Goal: Check status: Check status

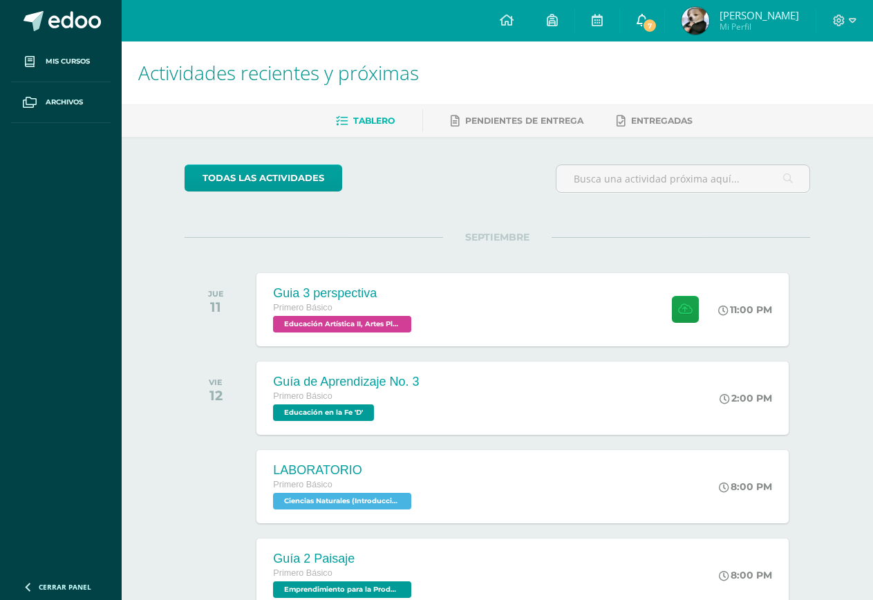
click at [658, 24] on link "7" at bounding box center [642, 20] width 44 height 41
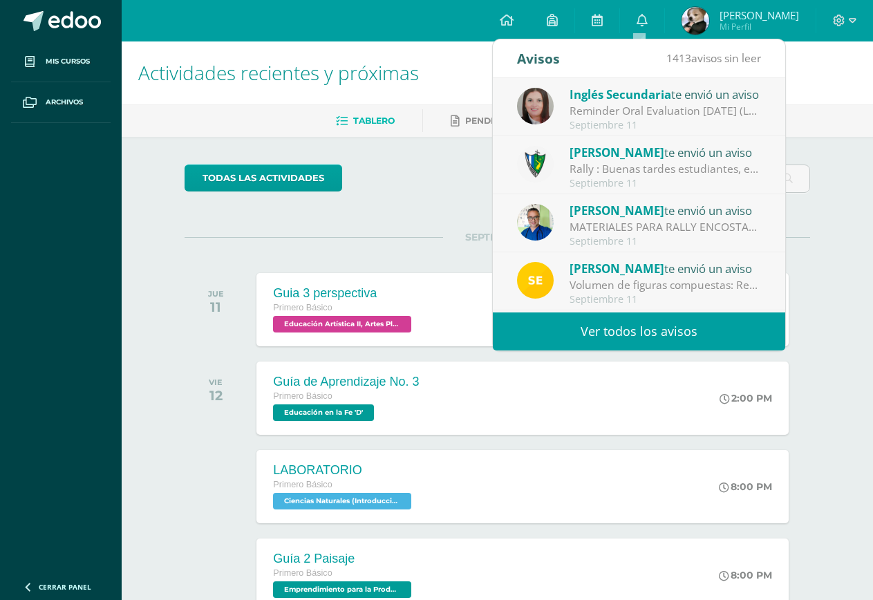
click at [703, 164] on div "Rally : Buenas tardes estudiantes, es un gusto saludarlos. Por este medio se in…" at bounding box center [665, 169] width 192 height 16
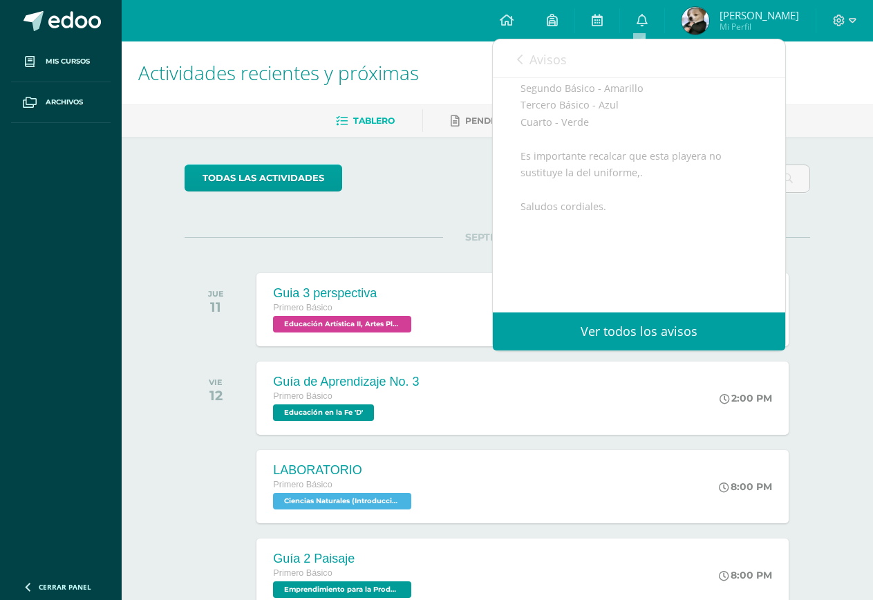
scroll to position [328, 0]
click at [529, 68] on link "Avisos" at bounding box center [542, 58] width 50 height 39
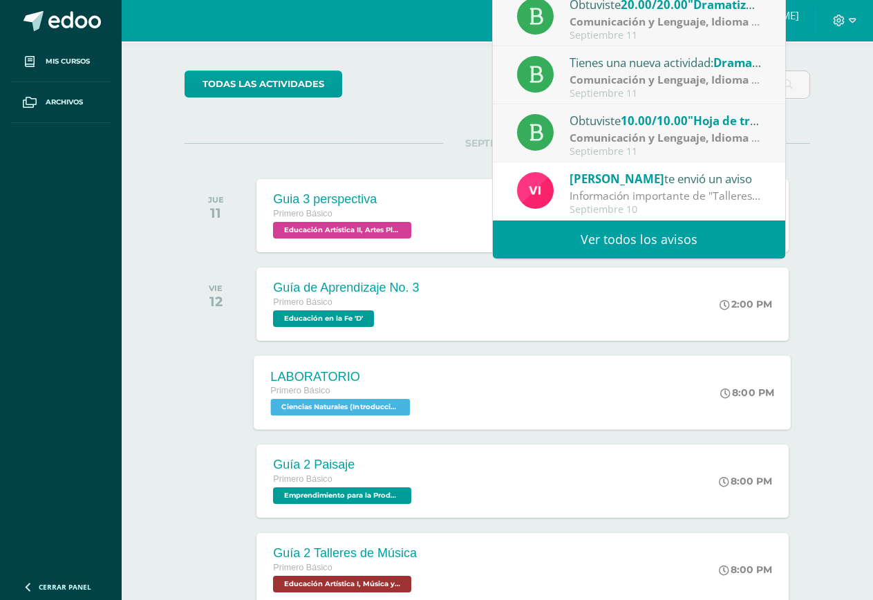
scroll to position [276, 0]
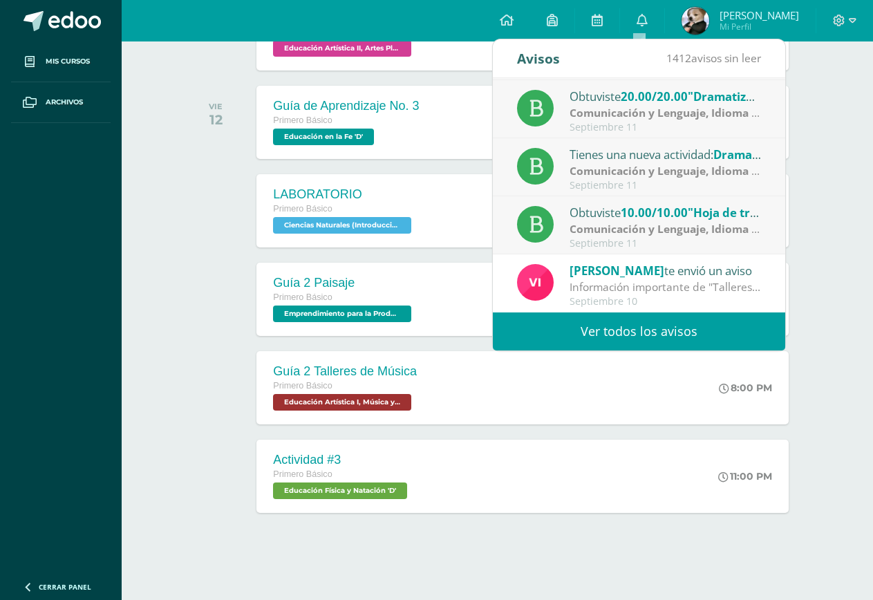
drag, startPoint x: 111, startPoint y: 193, endPoint x: 131, endPoint y: 93, distance: 102.2
click at [111, 191] on ul "Mis cursos Archivos" at bounding box center [61, 305] width 122 height 529
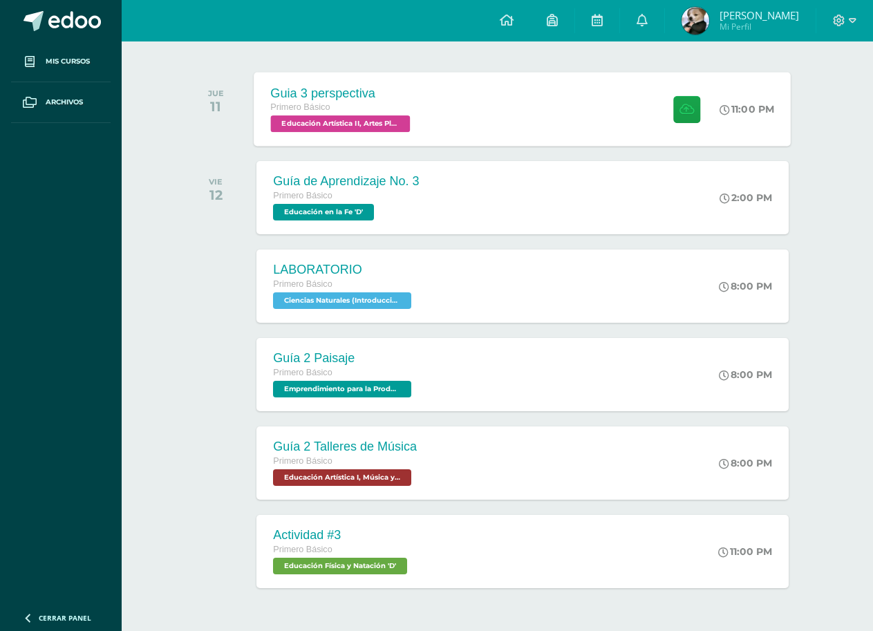
scroll to position [176, 0]
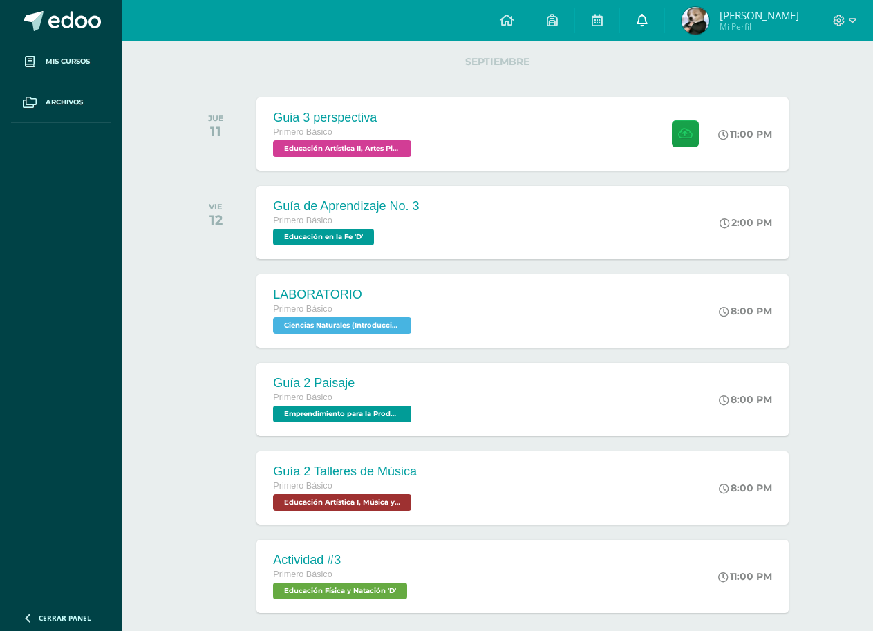
click at [652, 21] on link "0" at bounding box center [642, 20] width 44 height 41
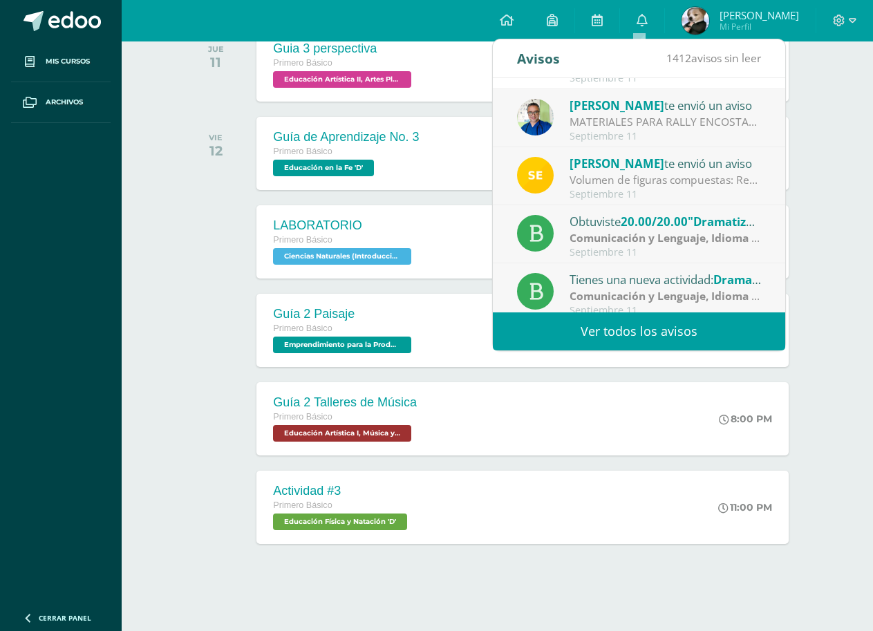
scroll to position [0, 0]
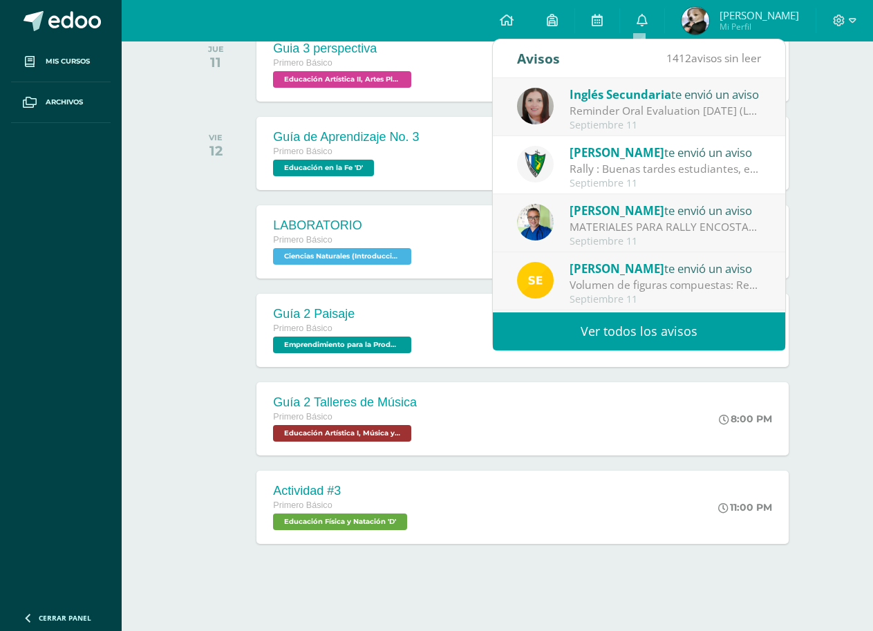
click at [627, 284] on div "Volumen de figuras compuestas: Realiza los siguientes ejercicios en tu cuaderno…" at bounding box center [665, 285] width 192 height 16
click at [625, 283] on div "Volumen de figuras compuestas: Realiza los siguientes ejercicios en tu cuaderno…" at bounding box center [665, 285] width 192 height 16
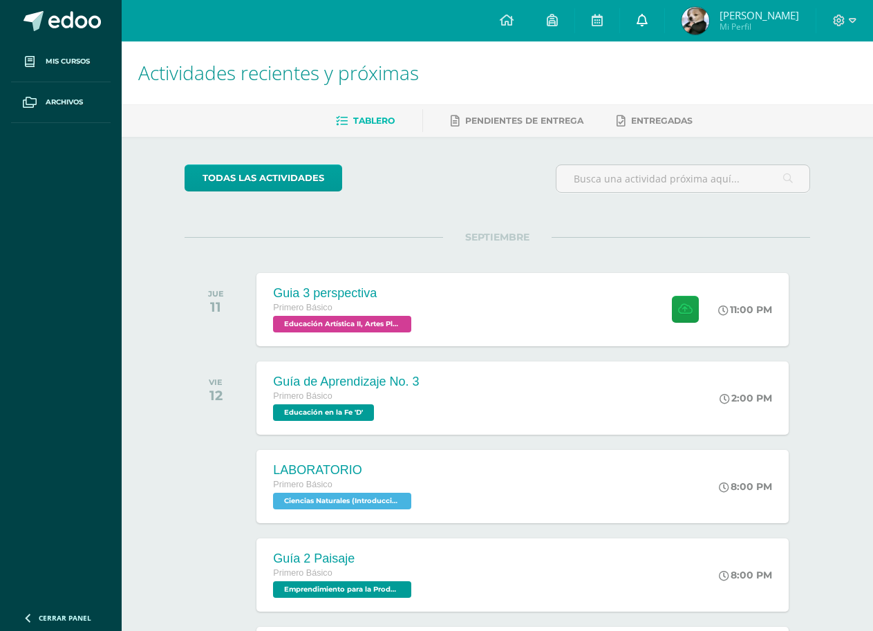
click at [650, 26] on link at bounding box center [642, 20] width 44 height 41
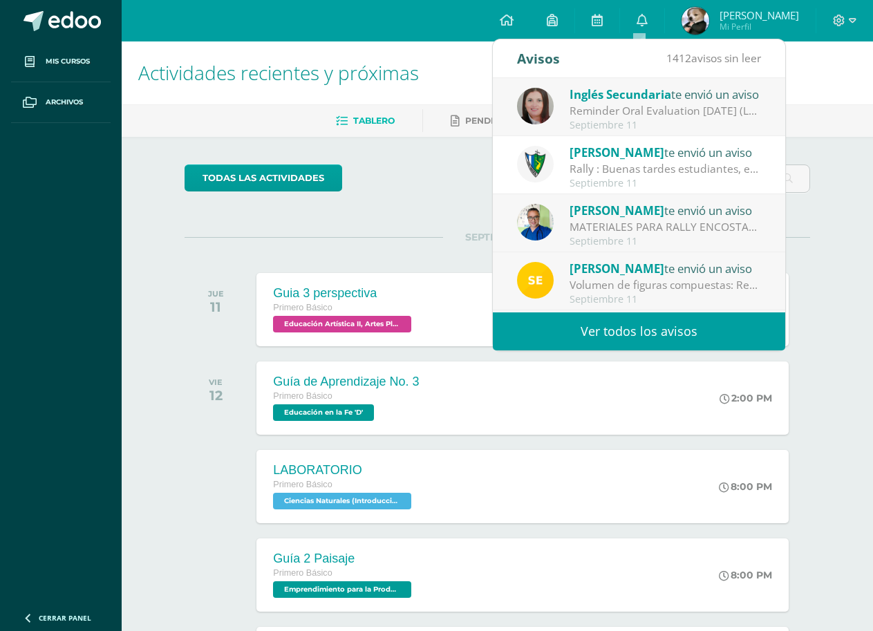
click at [618, 285] on div "Volumen de figuras compuestas: Realiza los siguientes ejercicios en tu cuaderno…" at bounding box center [665, 285] width 192 height 16
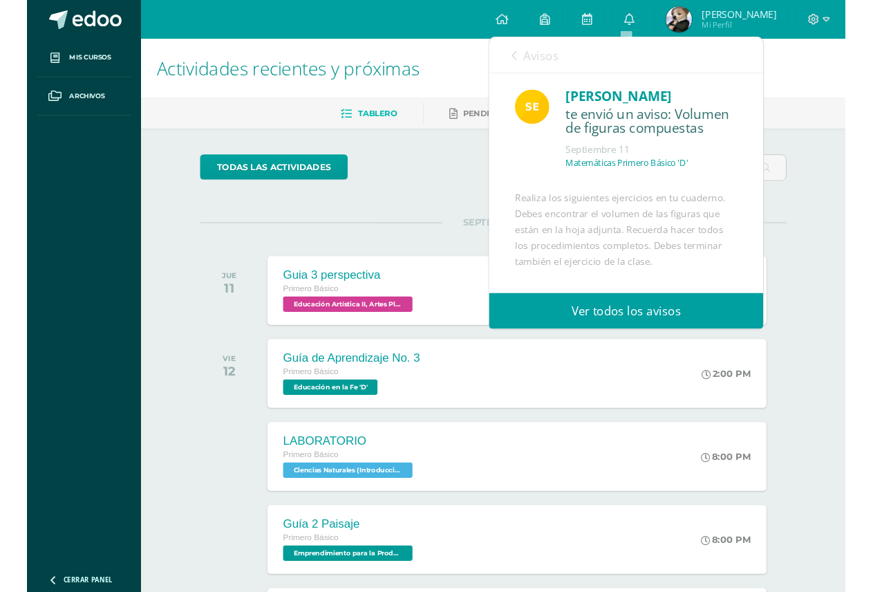
scroll to position [168, 0]
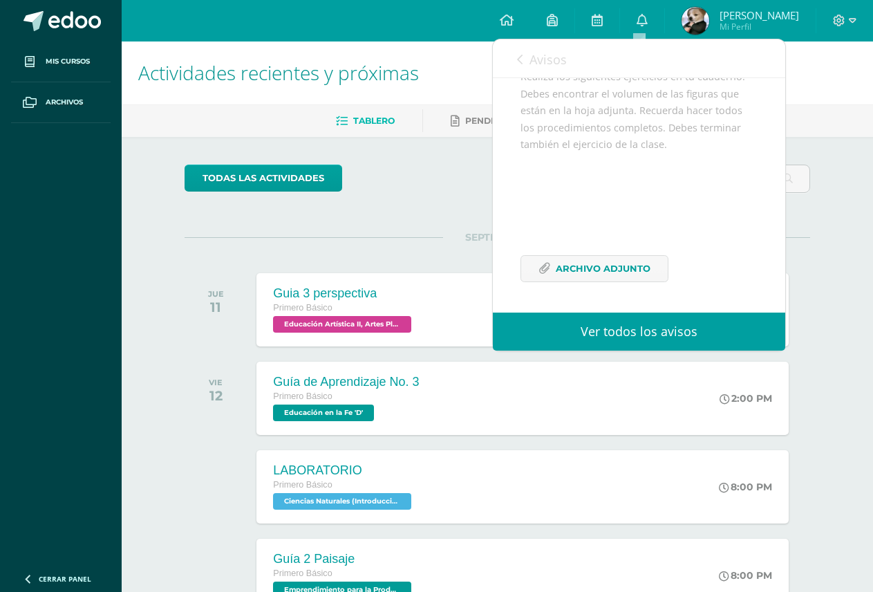
click at [525, 52] on link "Avisos" at bounding box center [542, 58] width 50 height 39
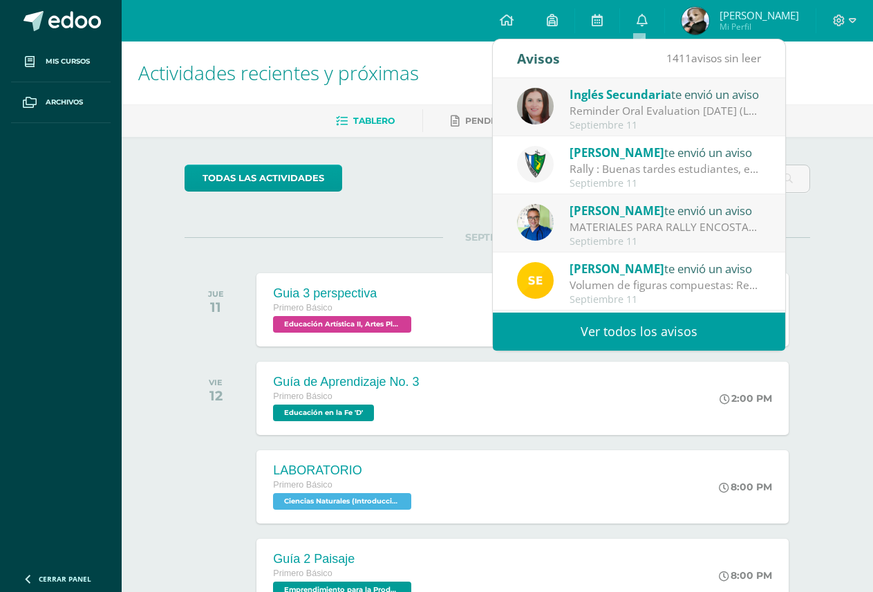
click at [648, 220] on div "MATERIALES PARA RALLY ENCOSTALADOS: Buena tardes estimados padres de familia y …" at bounding box center [665, 227] width 192 height 16
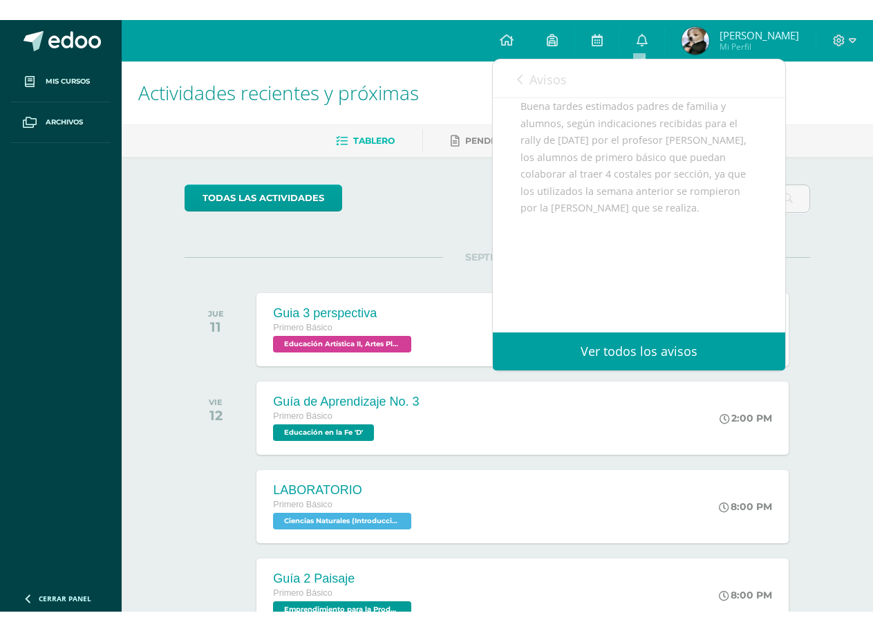
scroll to position [175, 0]
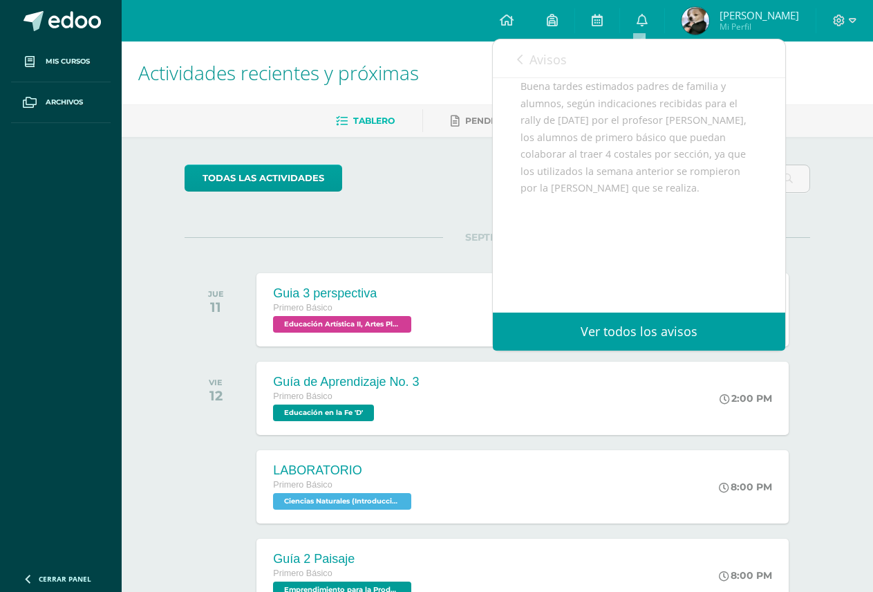
click at [457, 191] on div "todas las Actividades" at bounding box center [497, 183] width 636 height 39
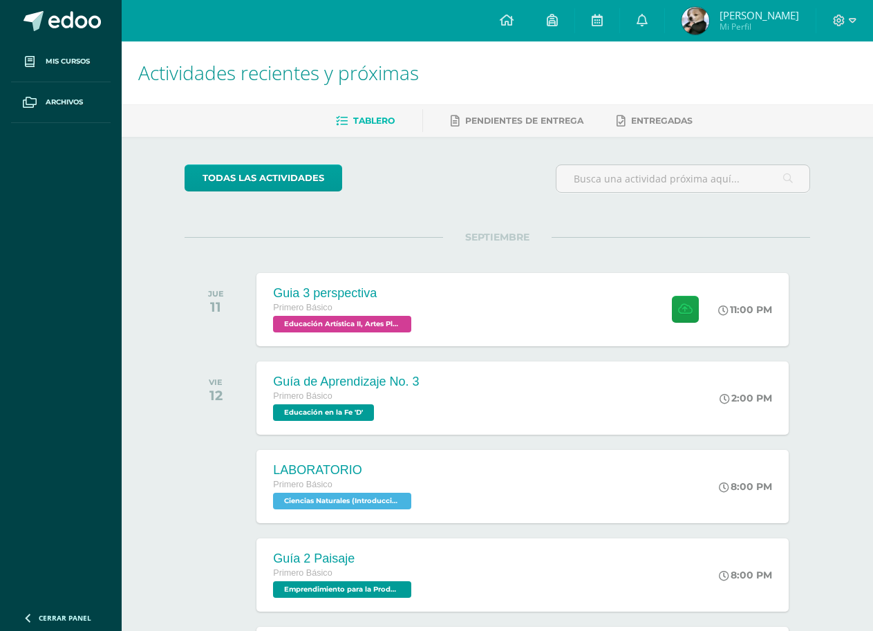
click at [708, 19] on span "Cristopher Amilcar Mi Perfil" at bounding box center [740, 21] width 123 height 28
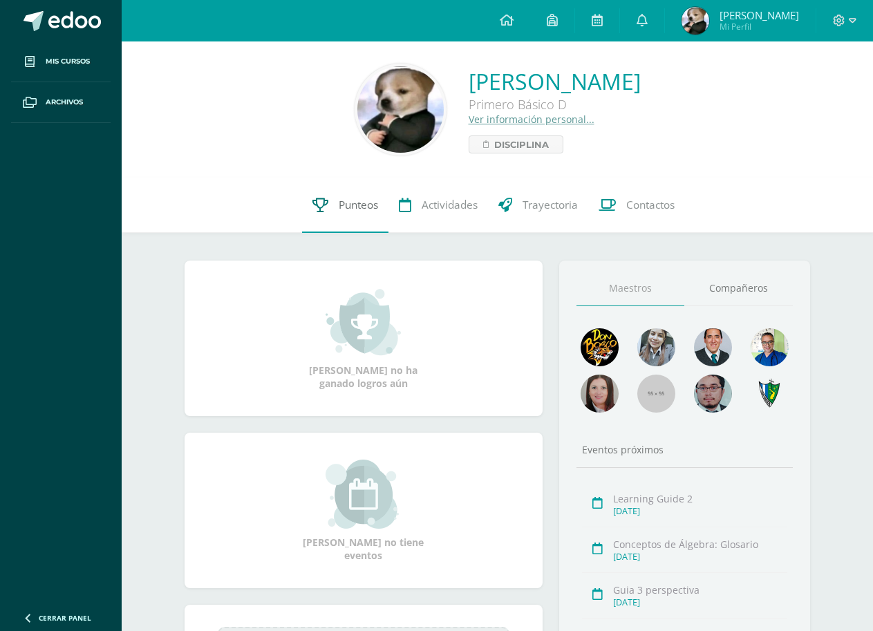
click at [347, 209] on span "Punteos" at bounding box center [358, 205] width 39 height 15
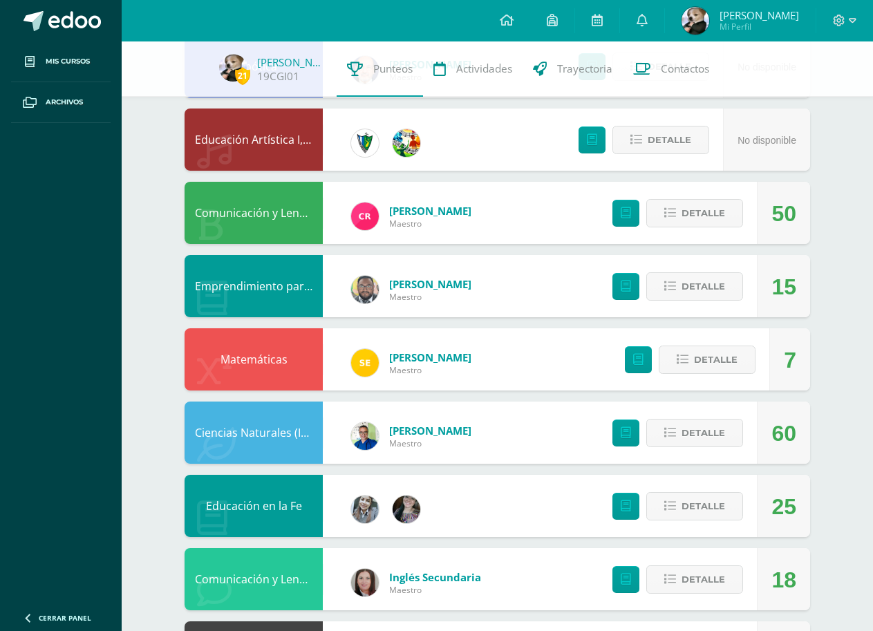
scroll to position [157, 0]
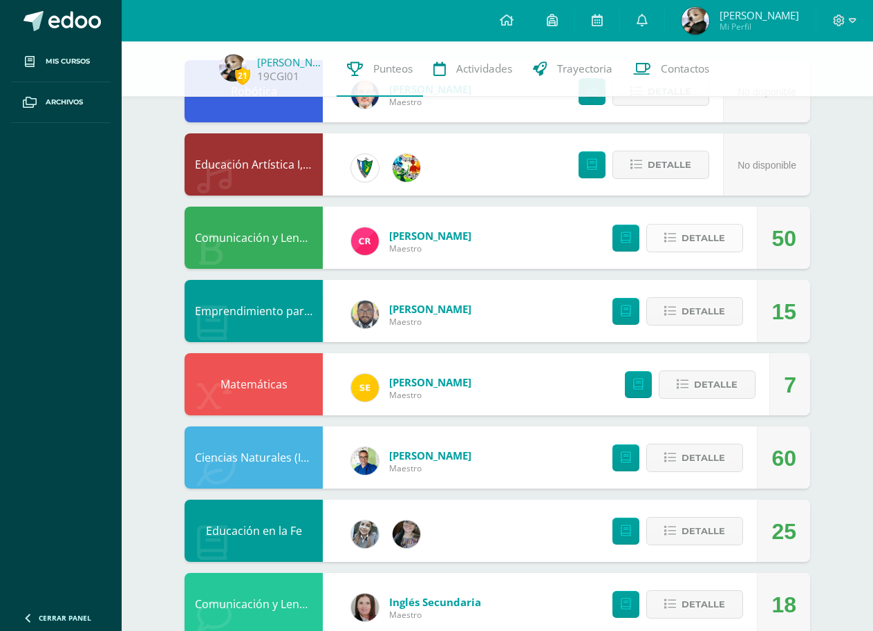
click at [715, 243] on span "Detalle" at bounding box center [703, 238] width 44 height 26
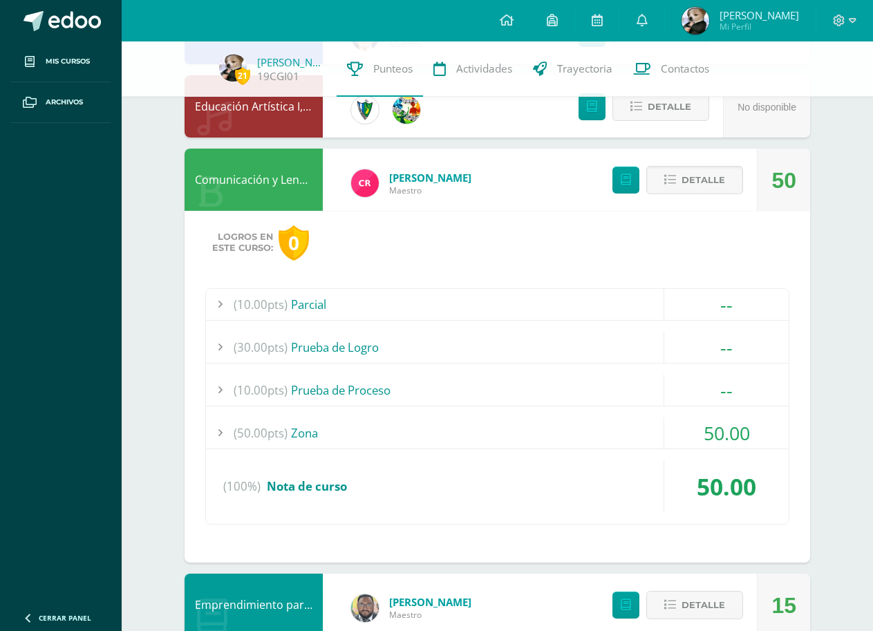
scroll to position [295, 0]
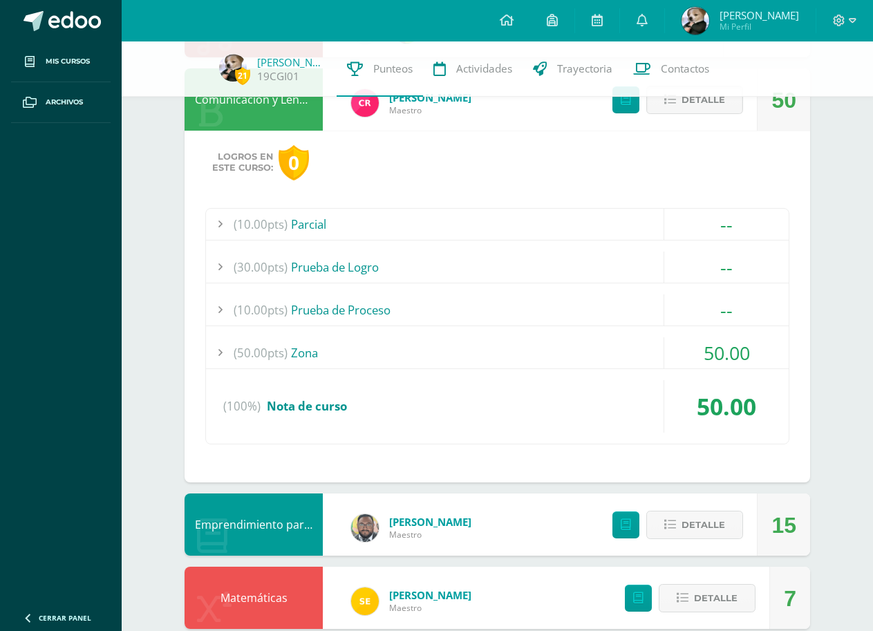
click at [317, 347] on div "(50.00pts) Zona" at bounding box center [497, 352] width 583 height 31
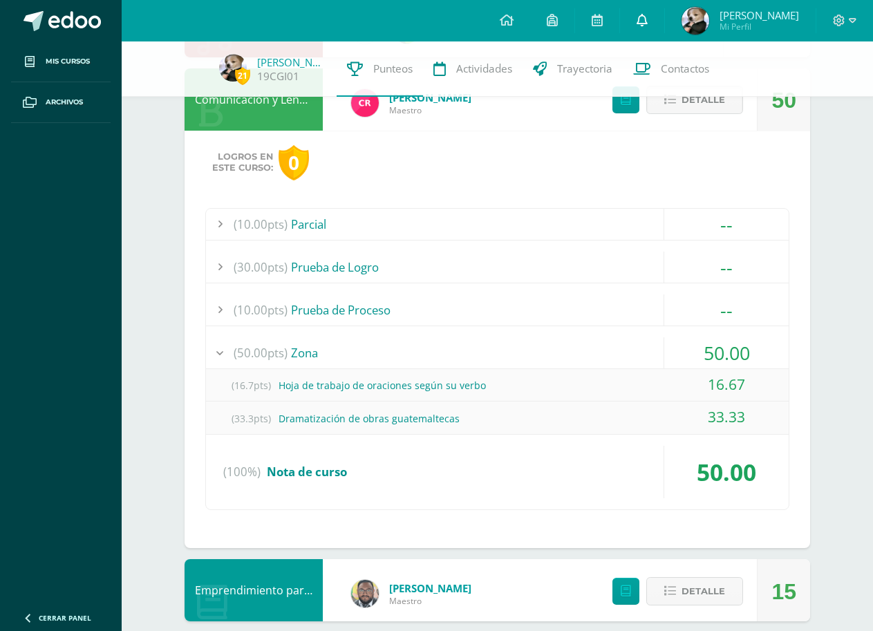
click at [640, 20] on icon at bounding box center [641, 20] width 11 height 12
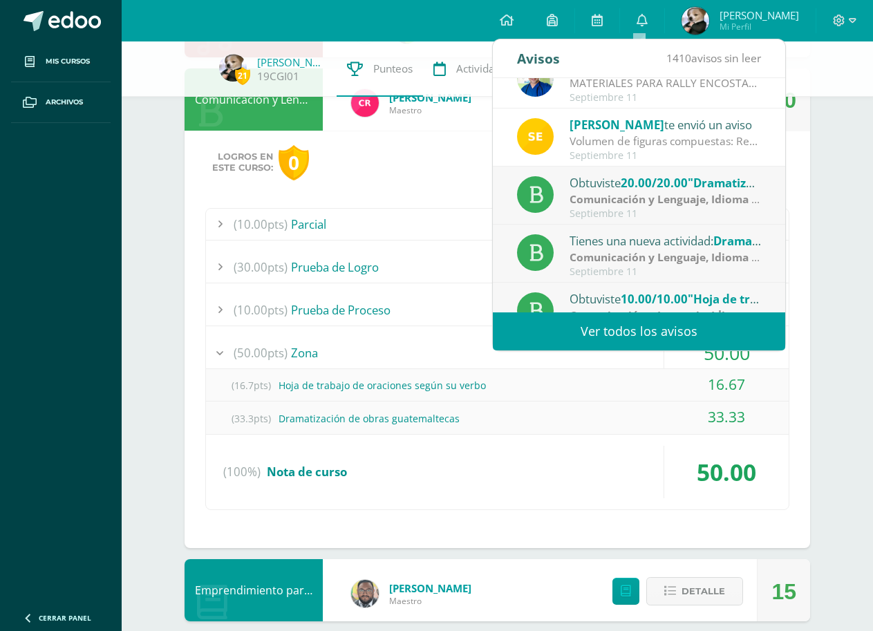
scroll to position [23, 0]
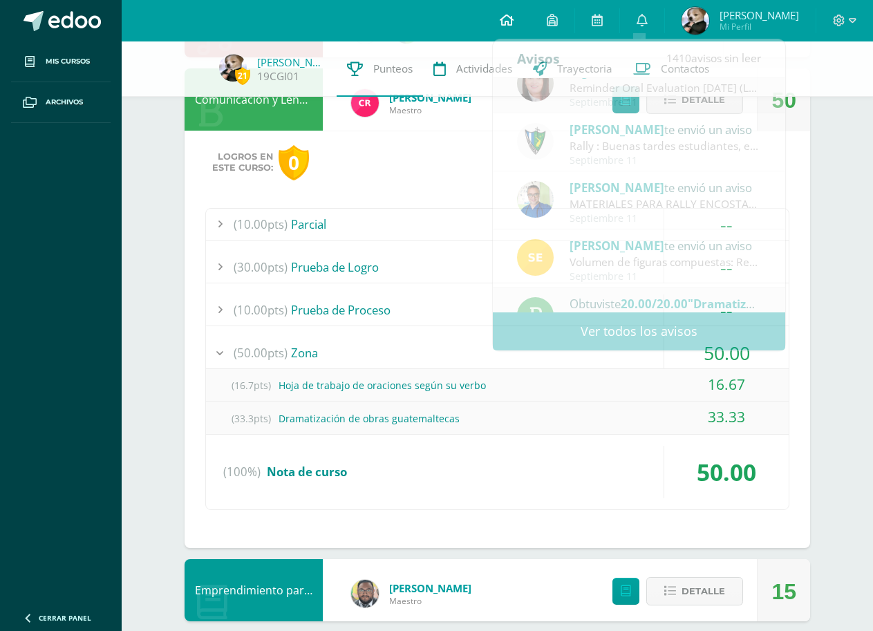
click at [495, 22] on link at bounding box center [506, 20] width 47 height 41
